Goal: Information Seeking & Learning: Learn about a topic

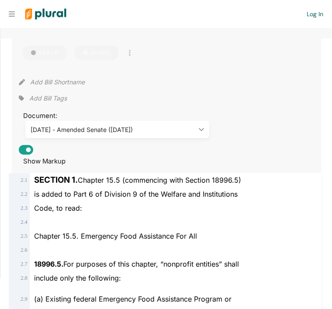
scroll to position [90, 0]
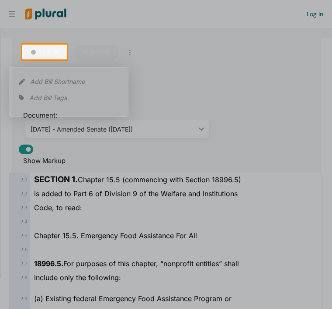
click at [183, 97] on div at bounding box center [166, 197] width 332 height 277
click at [183, 96] on div at bounding box center [166, 197] width 332 height 277
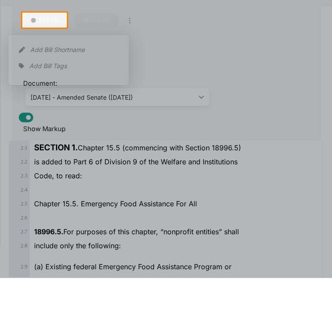
scroll to position [0, 0]
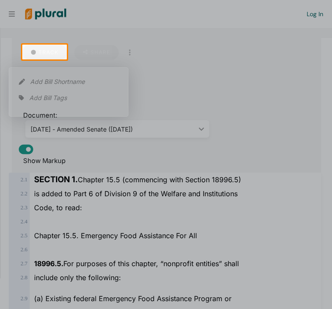
click at [35, 151] on div at bounding box center [166, 197] width 332 height 277
click at [64, 158] on div at bounding box center [166, 197] width 332 height 277
click at [204, 132] on div at bounding box center [166, 197] width 332 height 277
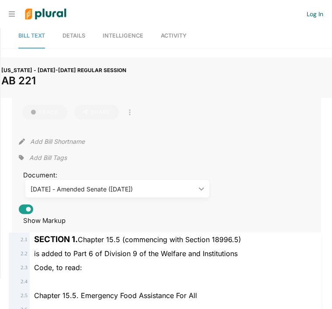
scroll to position [31, 0]
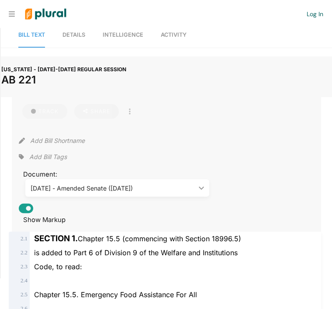
click at [146, 176] on div "Document: [DATE] - Amended Senate ([DATE]) ic_keyboard_arrow_down [DATE] - Intr…" at bounding box center [166, 180] width 295 height 32
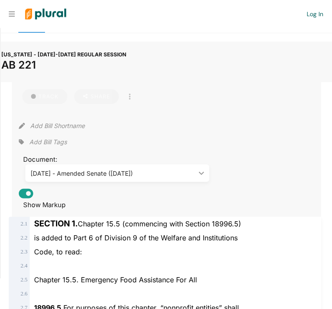
click at [178, 166] on div "[DATE] - Amended Senate ([DATE]) ic_keyboard_arrow_down" at bounding box center [117, 172] width 184 height 17
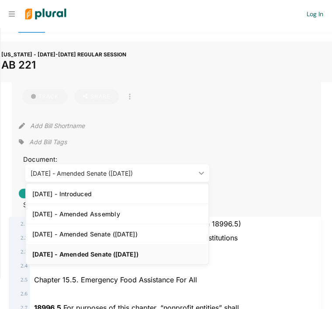
click at [176, 171] on div "[DATE] - Amended Senate ([DATE])" at bounding box center [113, 173] width 165 height 9
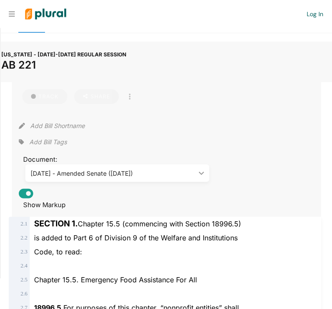
click at [205, 175] on div "[DATE] - Amended Senate ([DATE]) ic_keyboard_arrow_down" at bounding box center [117, 172] width 184 height 17
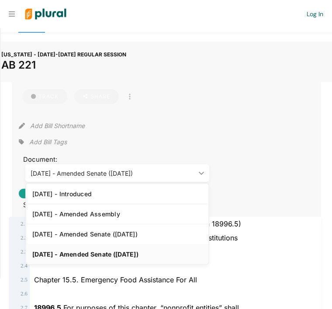
click at [197, 135] on div "Add Bill Tags" at bounding box center [166, 141] width 295 height 13
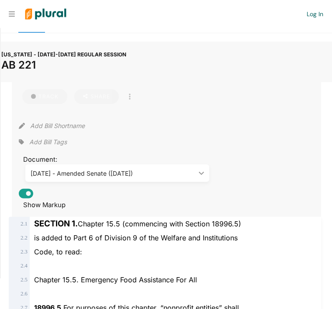
click at [207, 171] on div "[DATE] - Amended Senate ([DATE]) ic_keyboard_arrow_down" at bounding box center [117, 172] width 184 height 17
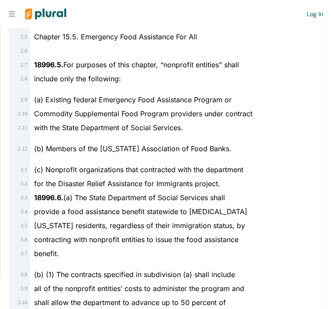
scroll to position [288, 0]
click at [266, 92] on div "(a) Existing federal Emergency Food Assistance Program or" at bounding box center [170, 96] width 281 height 21
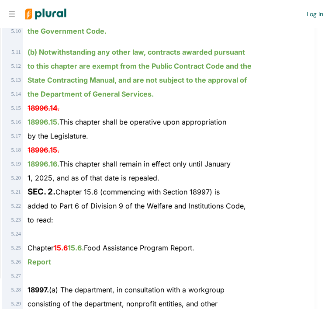
scroll to position [1747, 0]
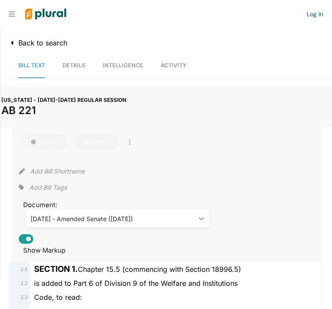
scroll to position [0, 0]
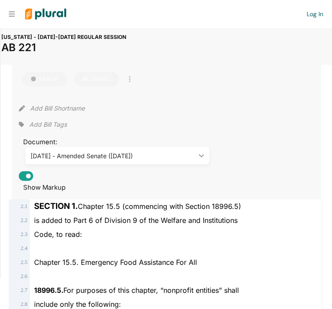
click at [156, 115] on div "Add Bill Shortname" at bounding box center [166, 106] width 295 height 17
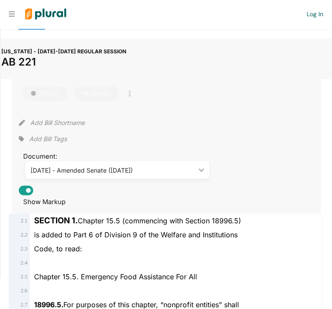
scroll to position [55, 0]
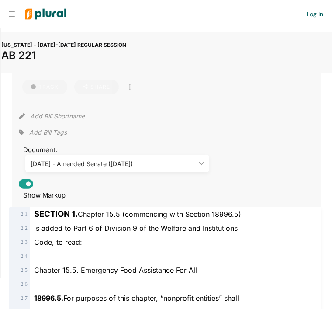
click at [208, 158] on div "[DATE] - Amended Senate ([DATE]) ic_keyboard_arrow_down" at bounding box center [117, 163] width 184 height 17
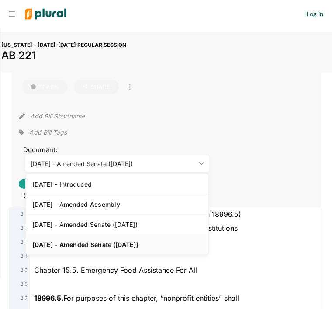
click at [242, 169] on div "Document: [DATE] - Amended Senate ([DATE]) ic_keyboard_arrow_down [DATE] - Intr…" at bounding box center [166, 156] width 295 height 32
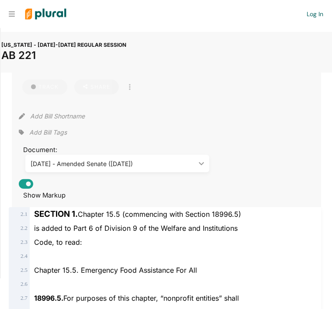
click at [214, 155] on div "[DATE] - Amended Senate ([DATE]) ic_keyboard_arrow_down [DATE] - Introduced [DA…" at bounding box center [117, 163] width 197 height 17
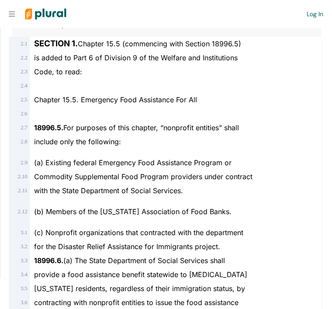
scroll to position [231, 0]
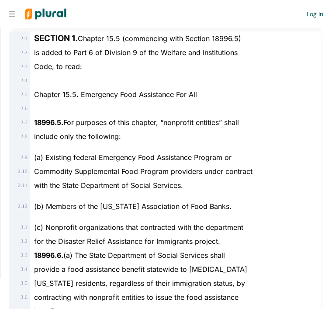
click at [253, 101] on div at bounding box center [170, 108] width 281 height 14
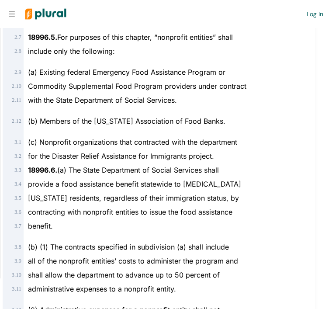
scroll to position [316, 0]
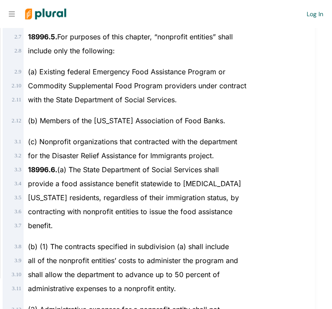
click at [232, 132] on div "(c) Nonprofit organizations that contracted with the department" at bounding box center [164, 138] width 281 height 21
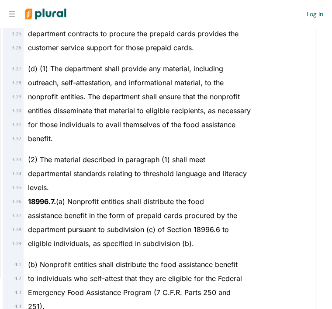
click at [181, 189] on div "levels." at bounding box center [164, 187] width 281 height 14
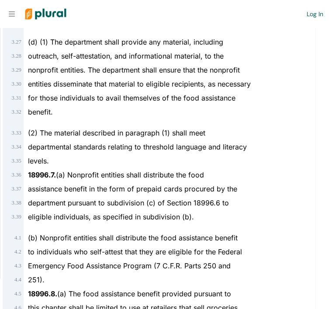
click at [168, 239] on div "(b) Nonprofit entities shall distribute the food assistance benefit" at bounding box center [164, 234] width 281 height 21
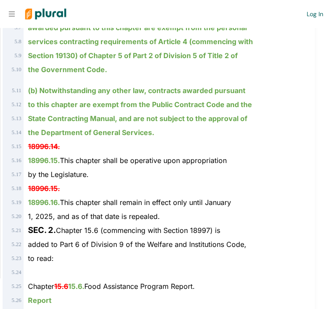
scroll to position [1703, 0]
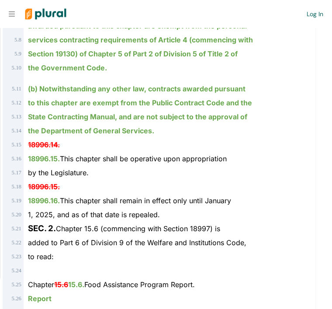
click at [167, 253] on div "to read:" at bounding box center [164, 256] width 281 height 14
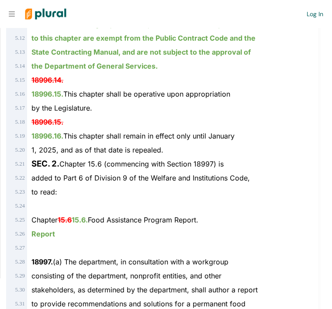
scroll to position [1772, 0]
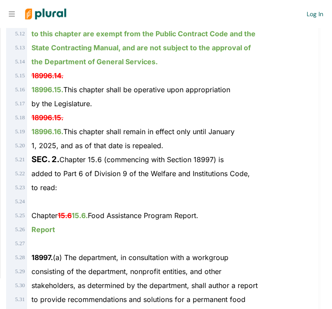
click at [180, 250] on div at bounding box center [167, 243] width 281 height 14
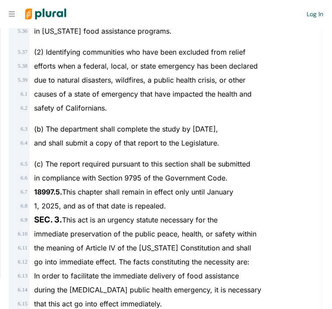
scroll to position [2117, 0]
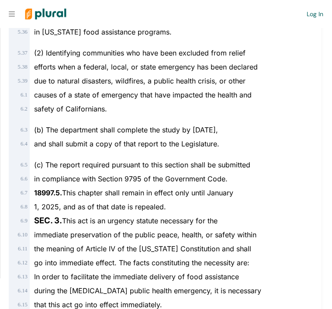
click at [229, 138] on div "and shall submit a copy of that report to the Legislature." at bounding box center [170, 144] width 281 height 14
click at [300, 43] on div "(2) Identifying communities who have been excluded from relief" at bounding box center [170, 49] width 281 height 21
click at [248, 48] on div "(2) Identifying communities who have been excluded from relief" at bounding box center [170, 49] width 281 height 21
click at [247, 47] on div "(2) Identifying communities who have been excluded from relief" at bounding box center [170, 49] width 281 height 21
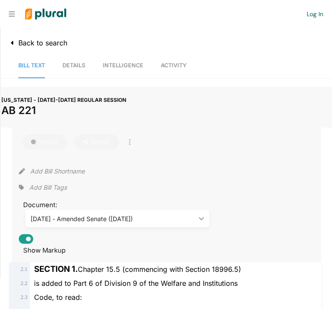
scroll to position [0, 0]
click at [39, 36] on button "Back to search" at bounding box center [37, 42] width 72 height 17
click at [24, 43] on span "Back to search" at bounding box center [40, 42] width 53 height 9
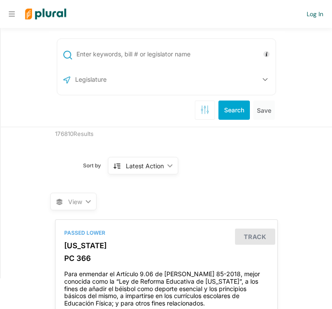
click at [93, 110] on div "US Congress [US_STATE] [US_STATE] [US_STATE] [US_STATE] [US_STATE] [US_STATE] […" at bounding box center [167, 78] width 221 height 81
click at [86, 117] on div "US Congress [US_STATE] [US_STATE] [US_STATE] [US_STATE] [US_STATE] [US_STATE] […" at bounding box center [167, 78] width 221 height 81
click at [143, 105] on div "US Congress [US_STATE] [US_STATE] [US_STATE] [US_STATE] [US_STATE] [US_STATE] […" at bounding box center [167, 78] width 221 height 81
click at [128, 112] on div "US Congress [US_STATE] [US_STATE] [US_STATE] [US_STATE] [US_STATE] [US_STATE] […" at bounding box center [167, 78] width 221 height 81
click at [155, 24] on div at bounding box center [161, 14] width 292 height 28
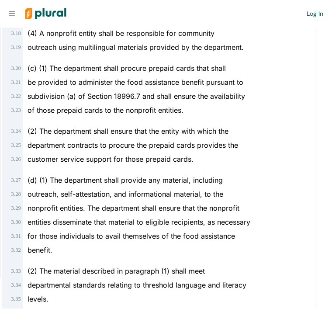
scroll to position [20, 0]
